Goal: Find specific page/section: Find specific page/section

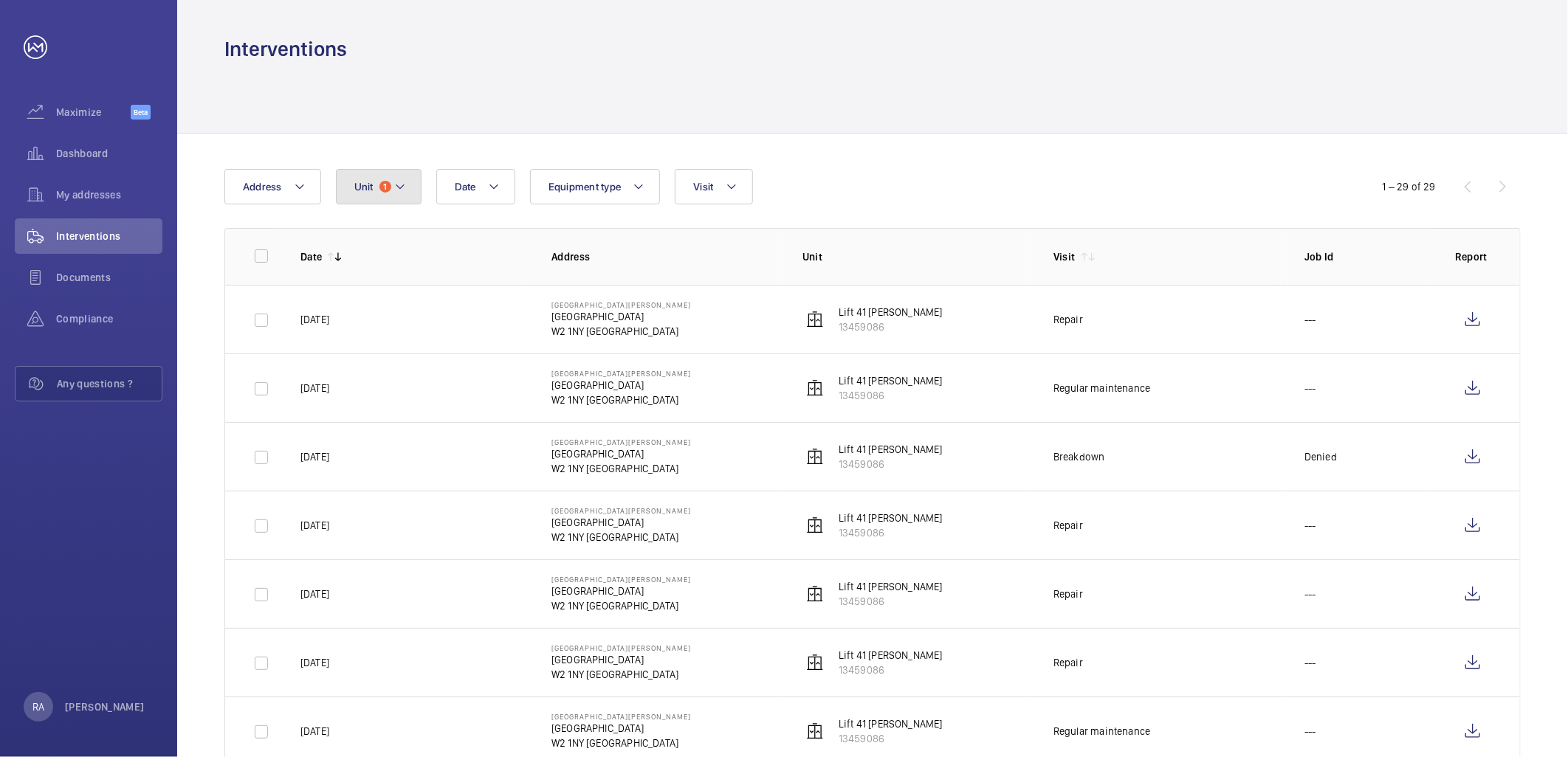
click at [408, 187] on button "Unit 1" at bounding box center [379, 187] width 86 height 35
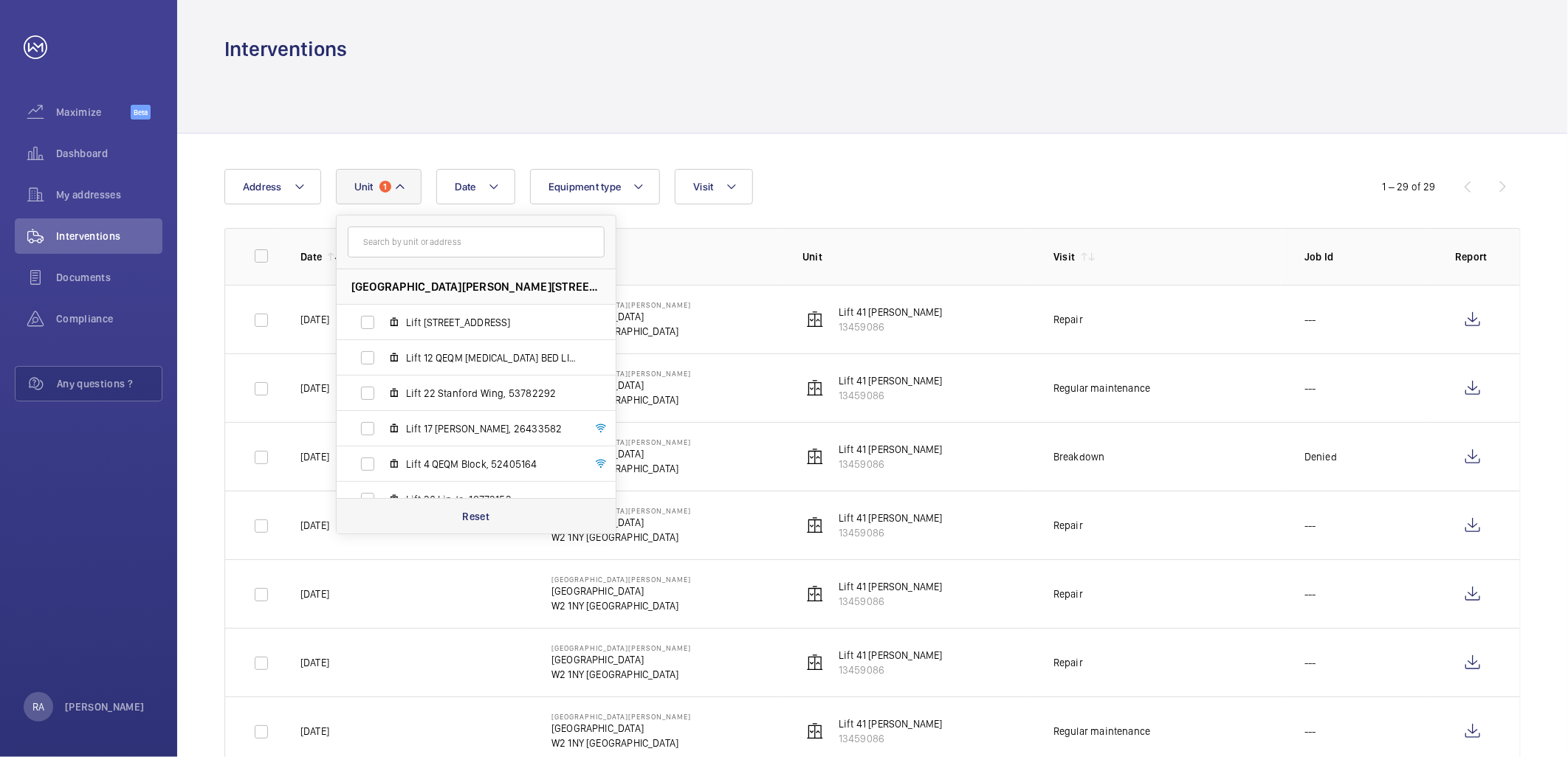
click at [477, 514] on p "Reset" at bounding box center [476, 517] width 27 height 15
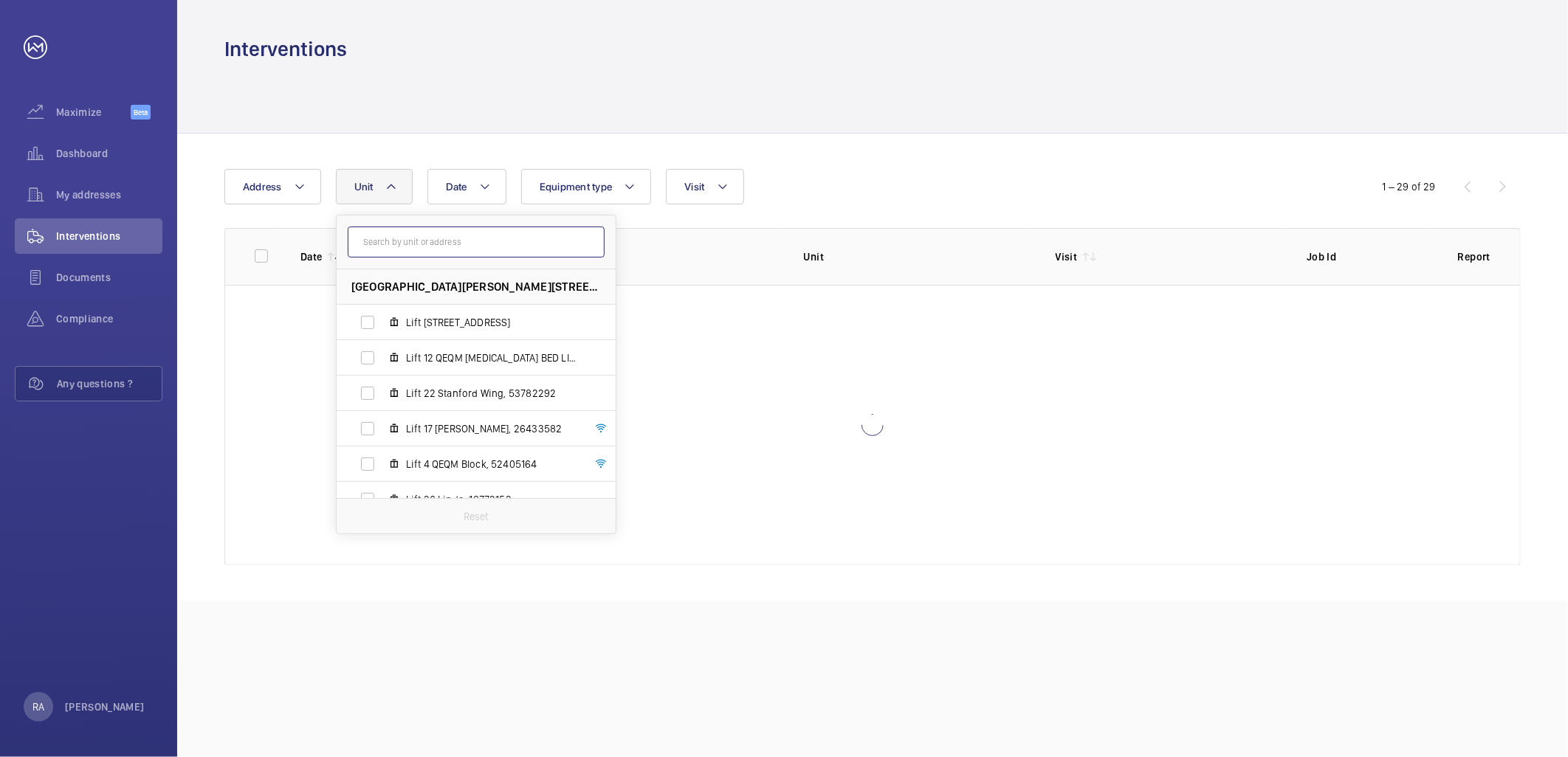
click at [422, 248] on input "text" at bounding box center [476, 242] width 257 height 31
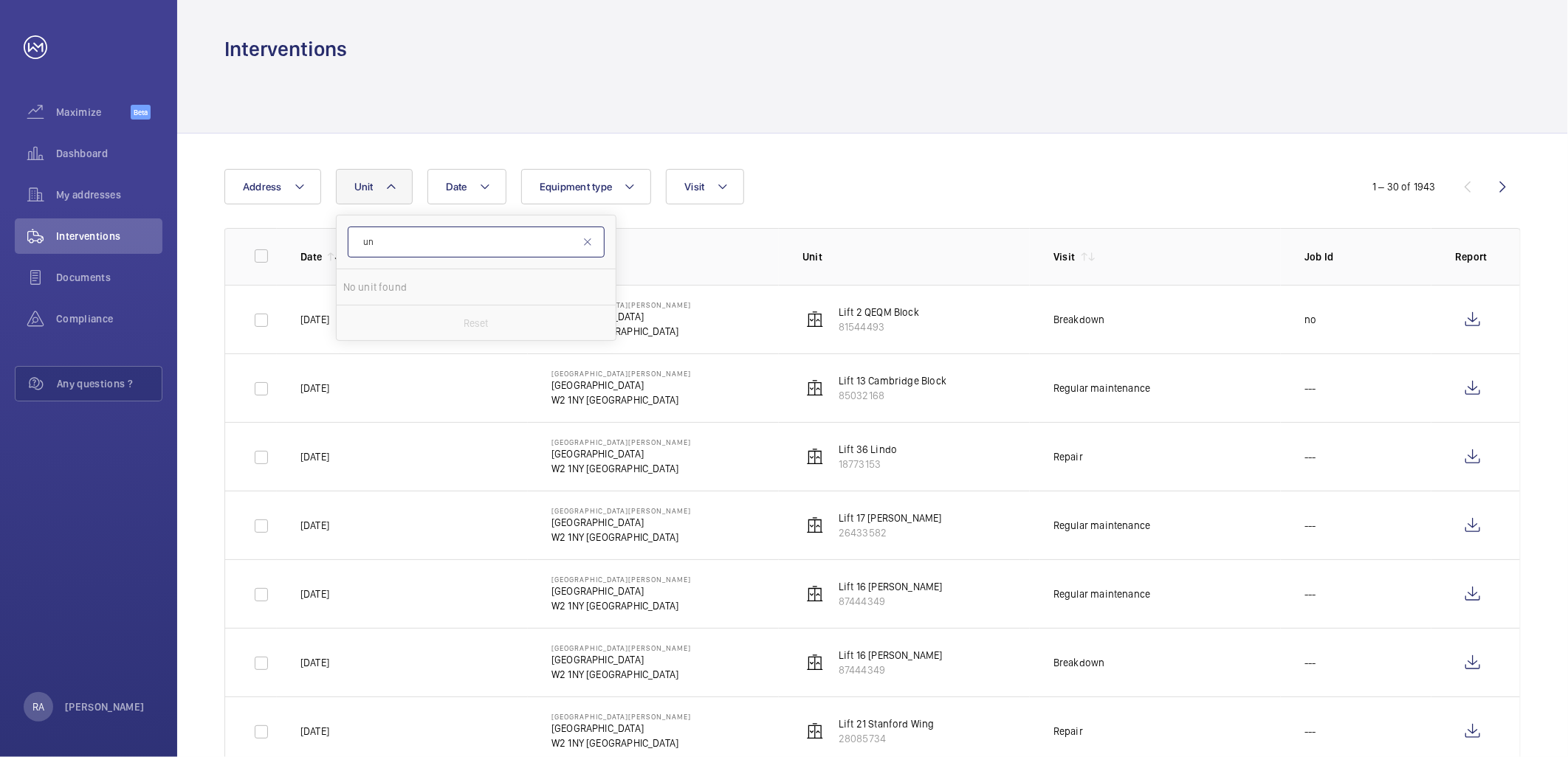
type input "u"
type input "t"
type input "lift 17"
click at [367, 325] on label "Lift 17 [PERSON_NAME], 26433582" at bounding box center [464, 322] width 256 height 35
click at [367, 325] on input "Lift 17 [PERSON_NAME], 26433582" at bounding box center [368, 322] width 29 height 29
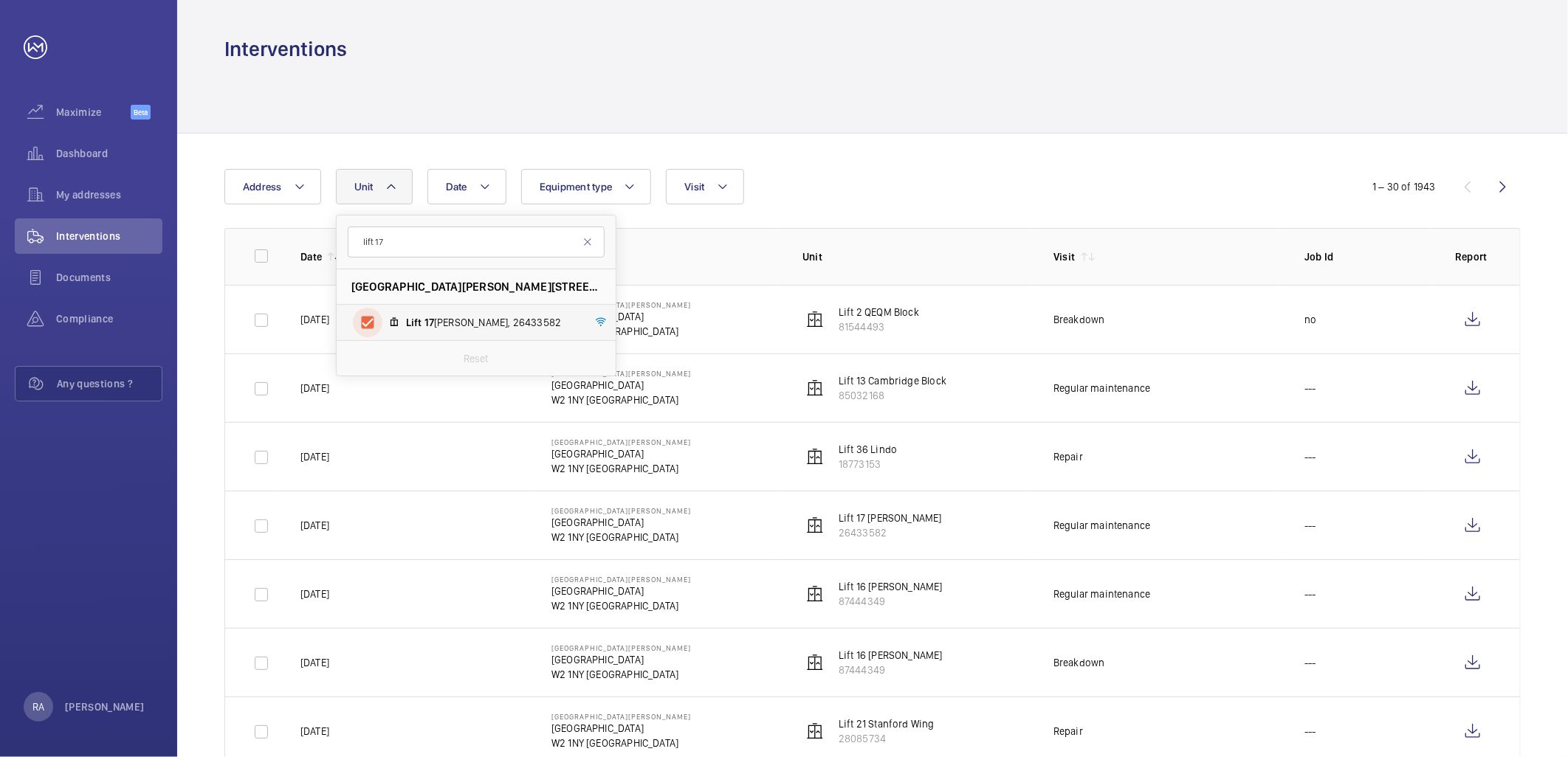
checkbox input "true"
click at [889, 187] on div "Date Address [STREET_ADDRESS][GEOGRAPHIC_DATA][PERSON_NAME][PERSON_NAME] Reset …" at bounding box center [784, 187] width 1119 height 35
